Goal: Find specific page/section: Find specific page/section

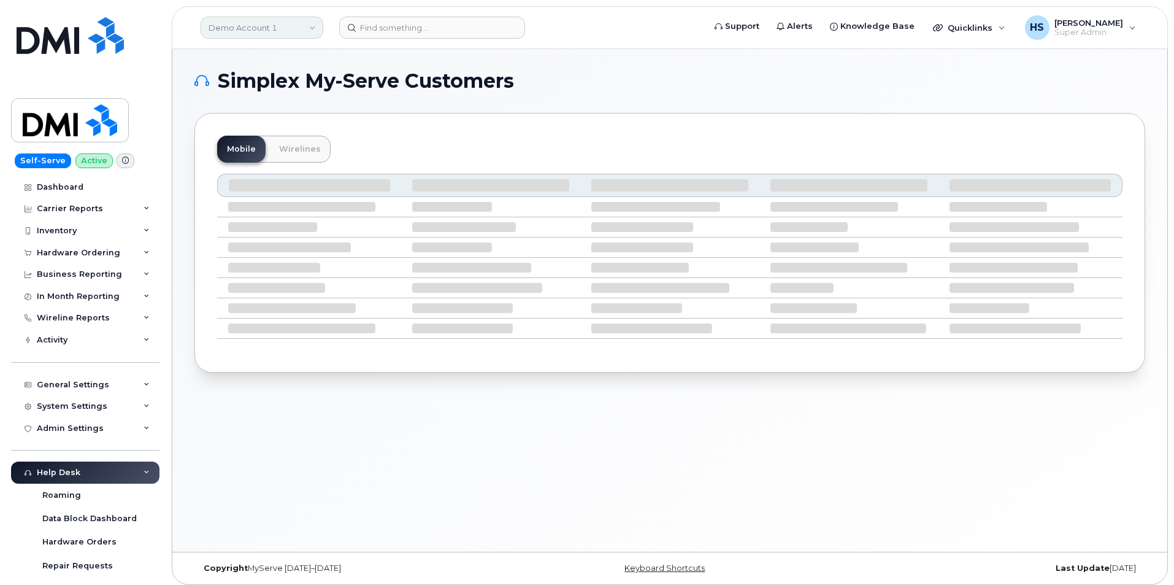
click at [266, 25] on link "Demo Account 1" at bounding box center [262, 28] width 123 height 22
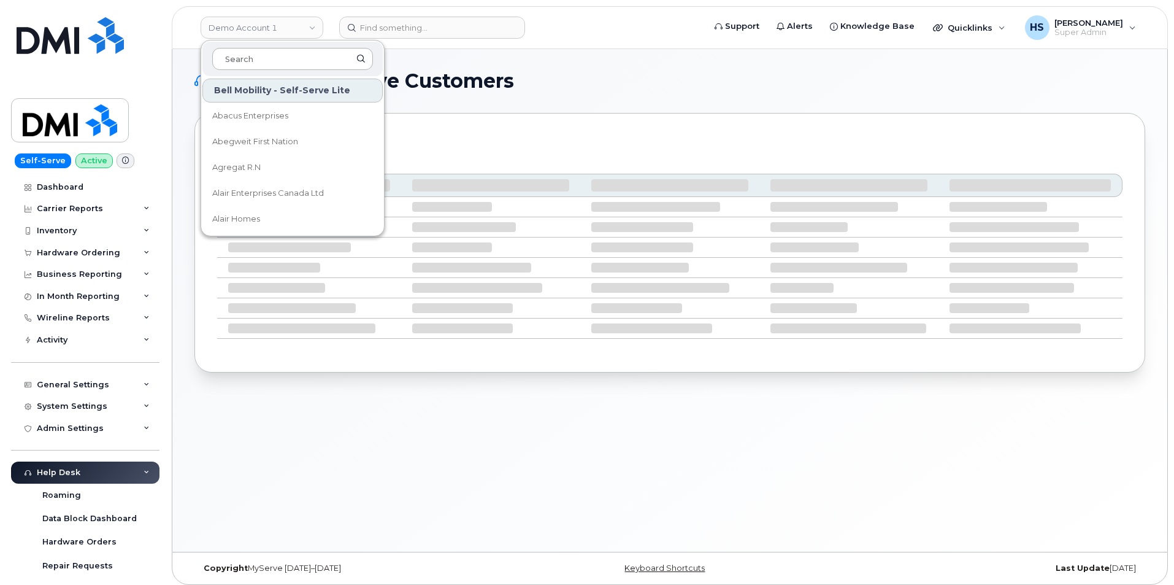
click at [264, 59] on input at bounding box center [292, 59] width 161 height 22
type input "[PERSON_NAME]"
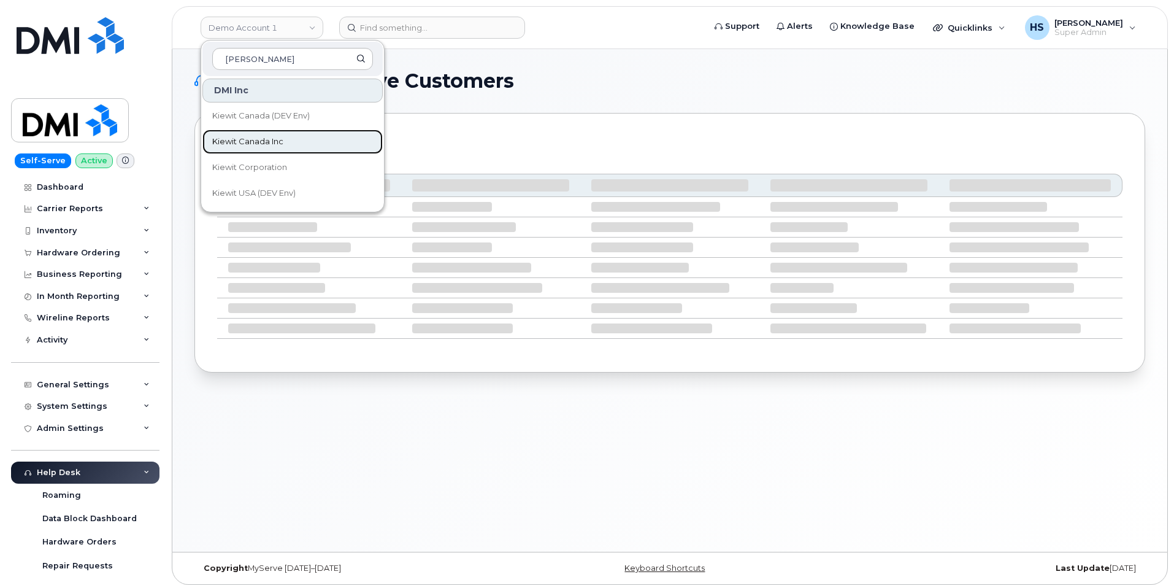
click at [259, 145] on span "Kiewit Canada Inc" at bounding box center [247, 142] width 71 height 12
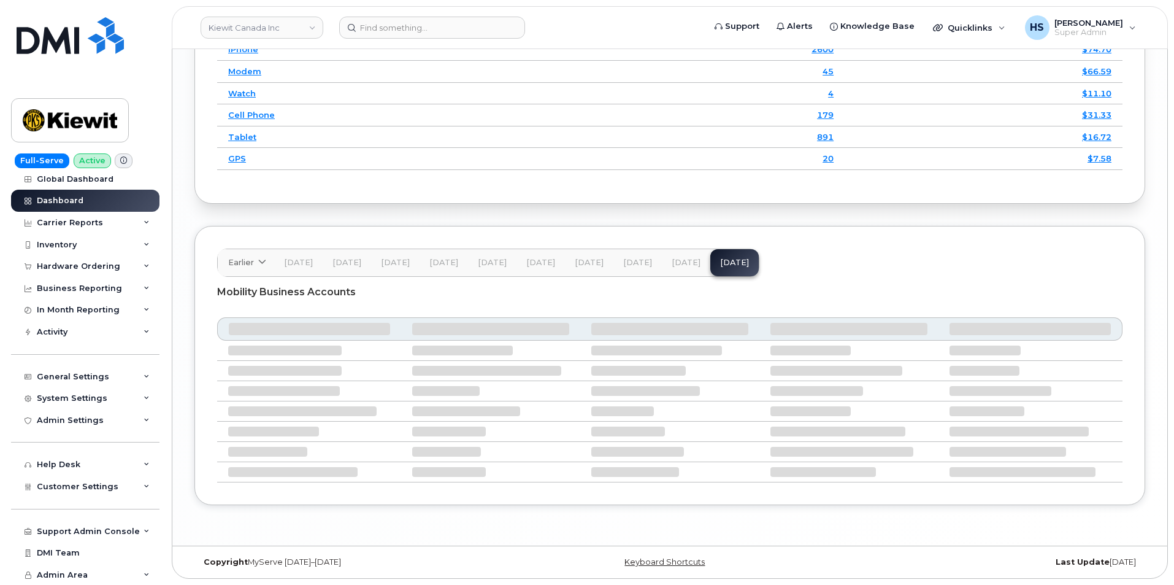
scroll to position [1805, 0]
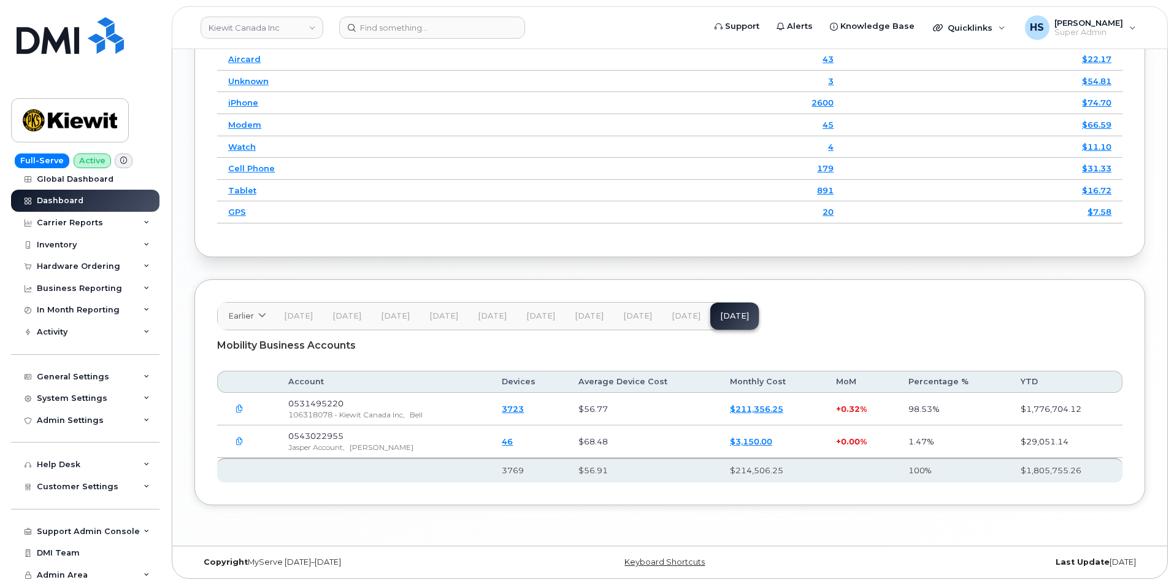
click at [672, 312] on span "[DATE]" at bounding box center [686, 316] width 29 height 10
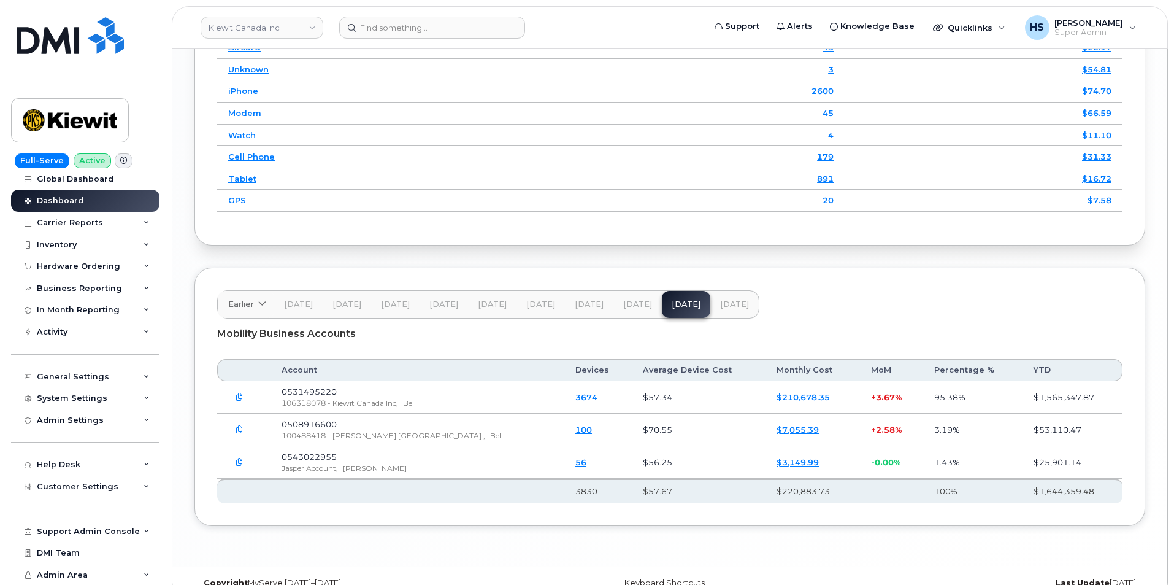
click at [723, 308] on button "[DATE]" at bounding box center [734, 304] width 48 height 27
